Goal: Information Seeking & Learning: Learn about a topic

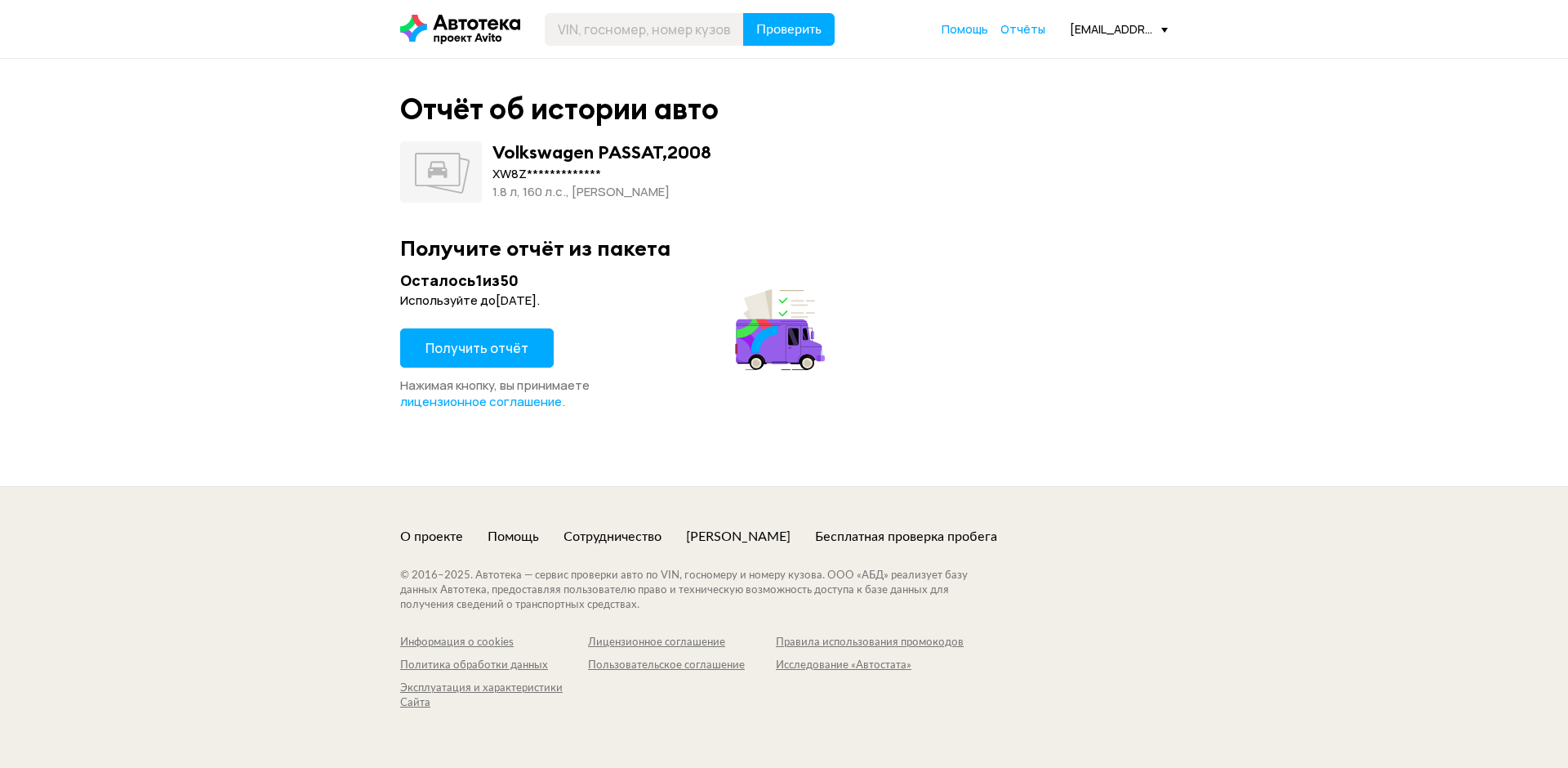
click at [490, 332] on button "Получить отчёт" at bounding box center [477, 348] width 154 height 39
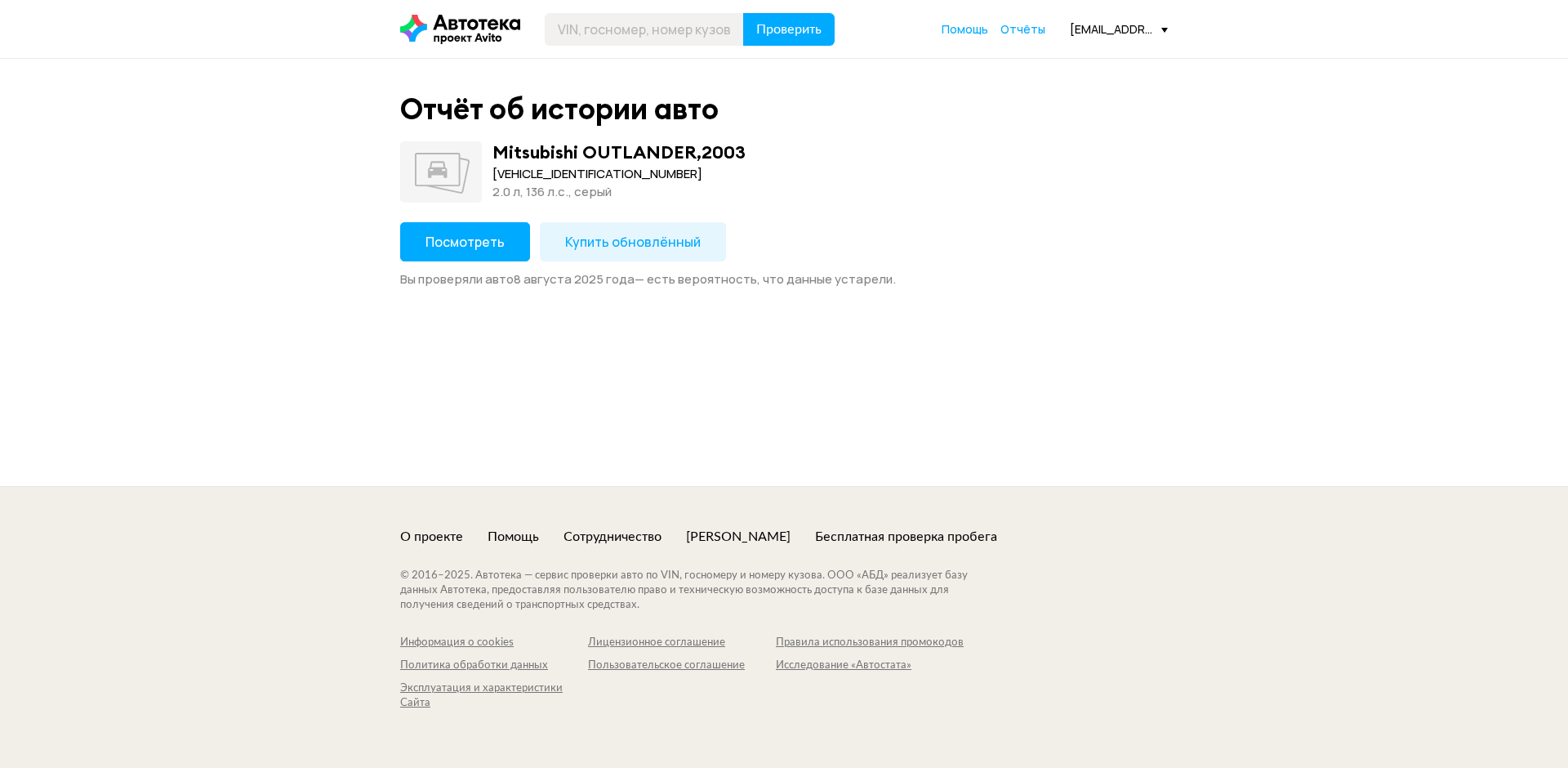
click at [442, 252] on button "Посмотреть" at bounding box center [465, 242] width 130 height 39
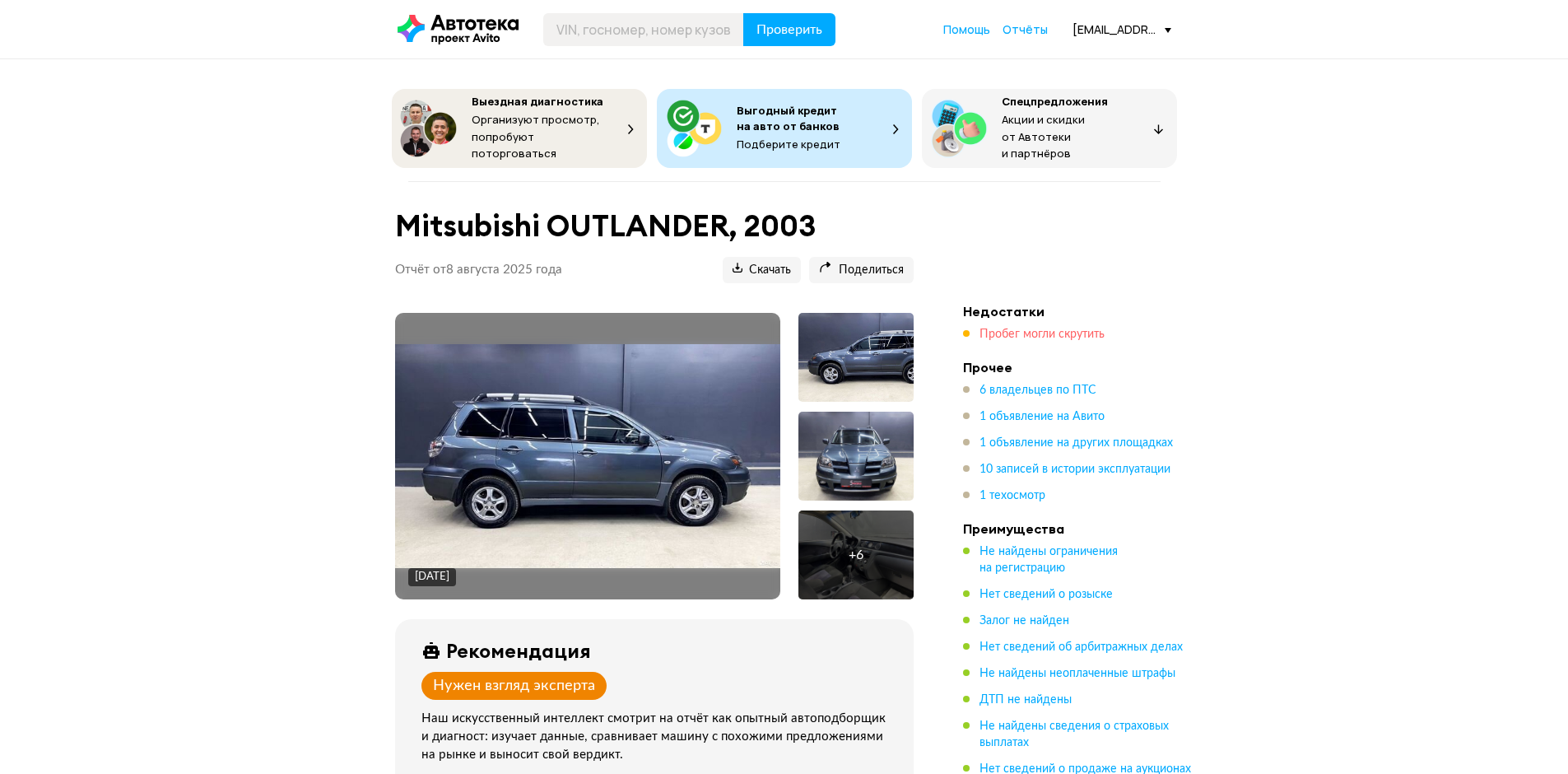
click at [1016, 331] on span "Пробег могли скрутить" at bounding box center [1042, 334] width 125 height 11
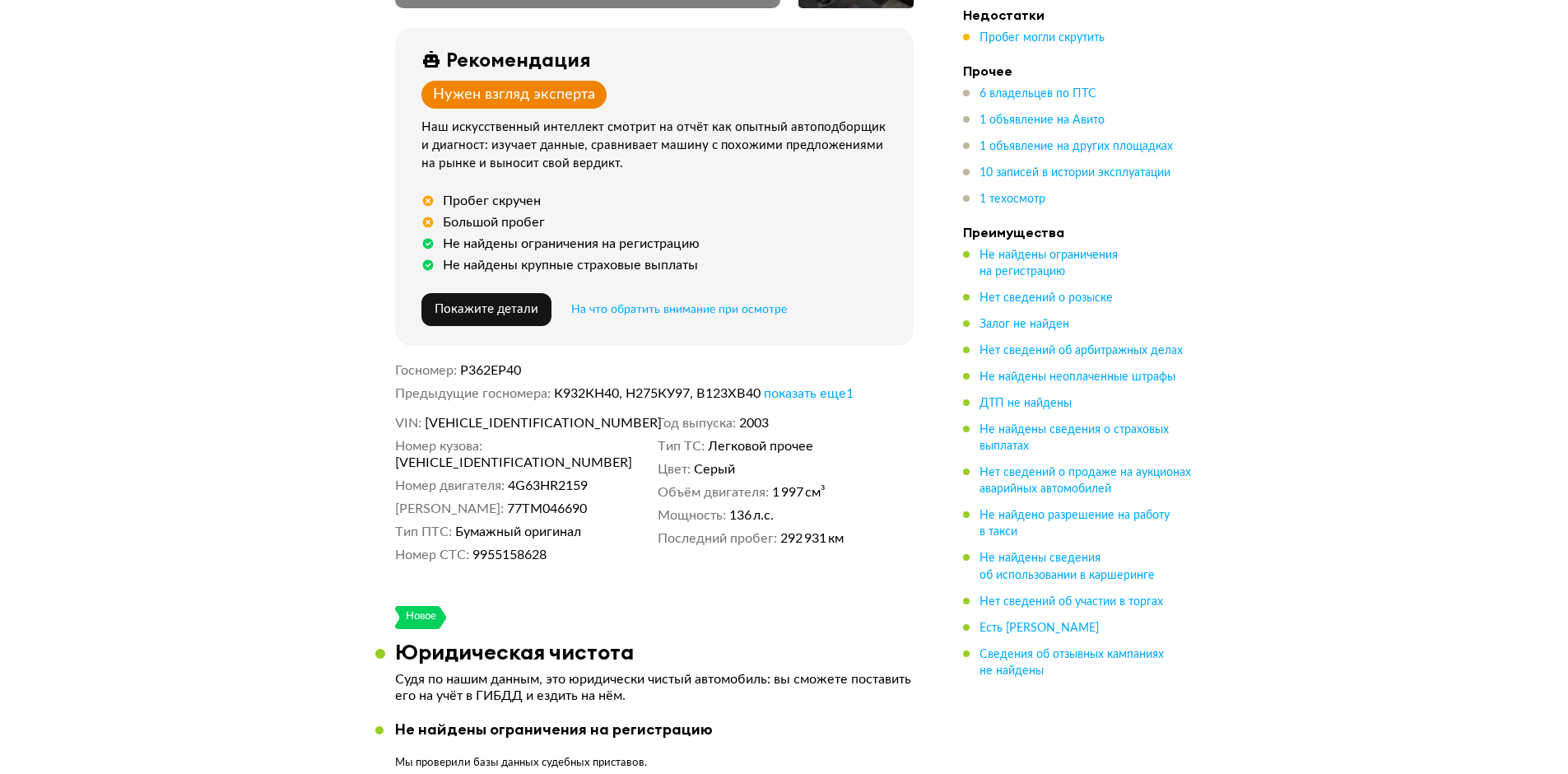
scroll to position [612, 0]
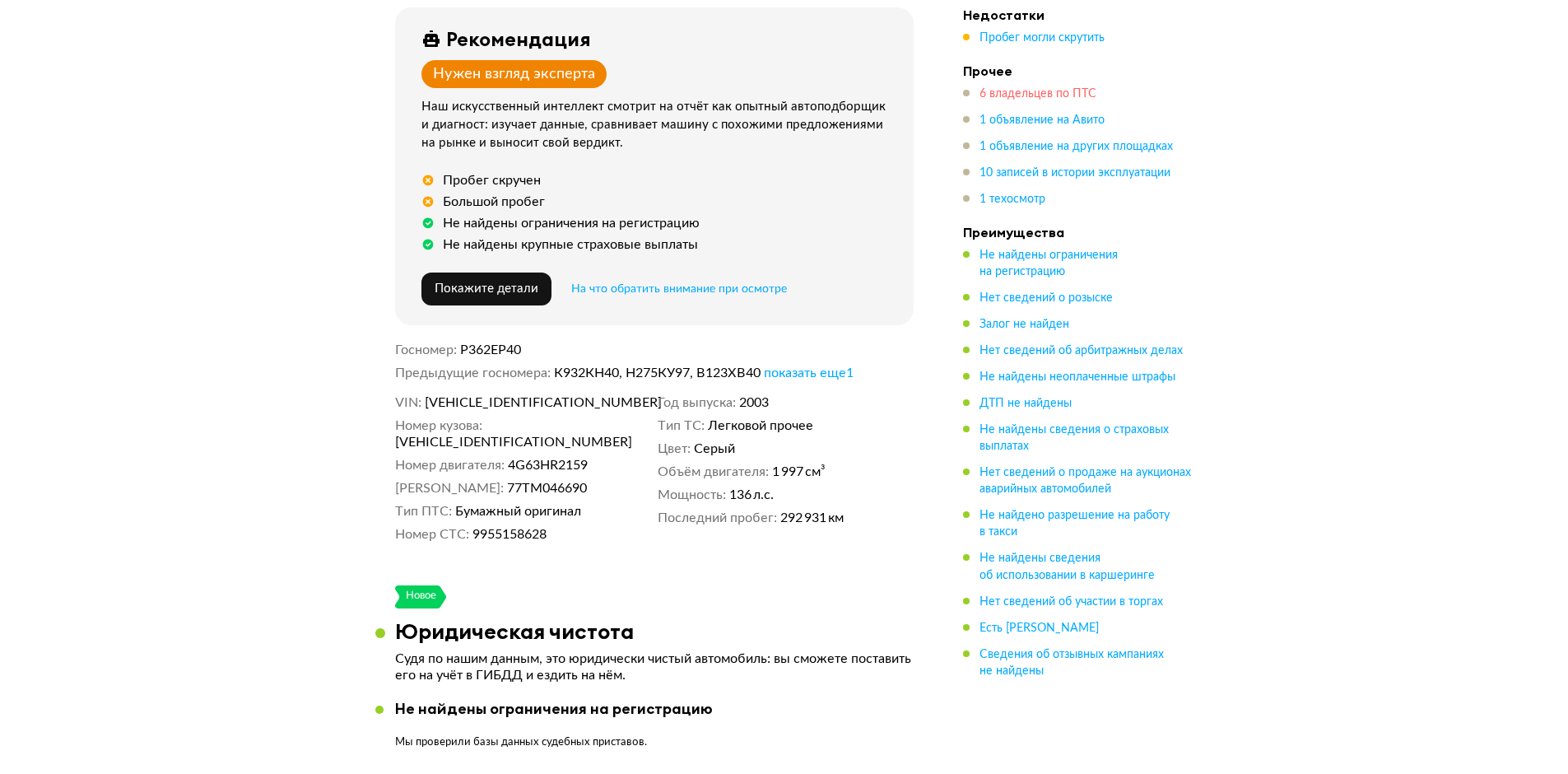
click at [1037, 99] on span "6 владельцев по ПТС" at bounding box center [1038, 93] width 117 height 11
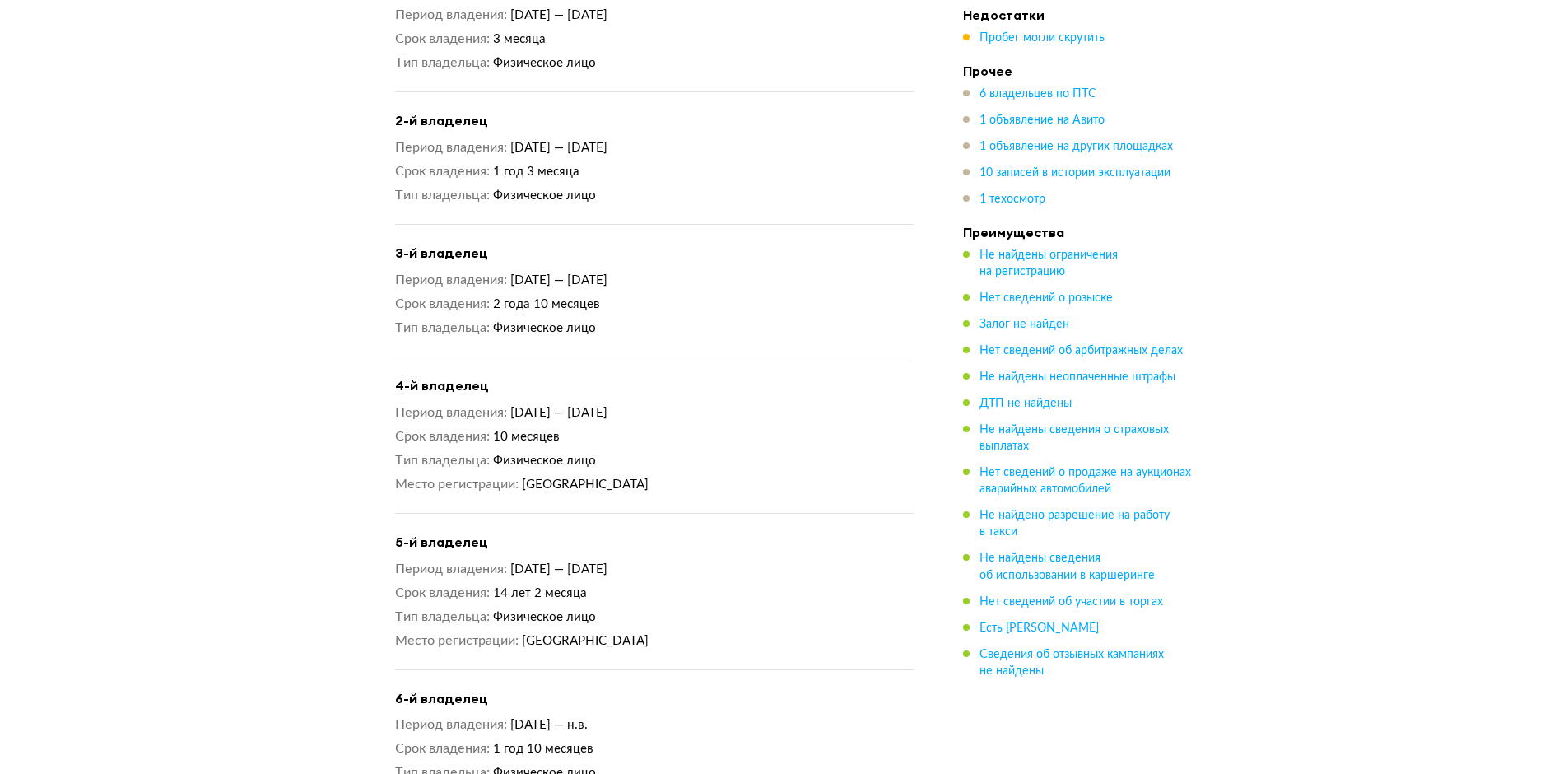
scroll to position [2202, 0]
